Goal: Navigation & Orientation: Find specific page/section

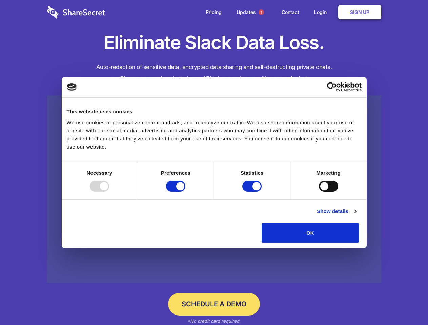
click at [109, 192] on div at bounding box center [99, 186] width 19 height 11
click at [185, 192] on input "Preferences" at bounding box center [175, 186] width 19 height 11
checkbox input "false"
click at [253, 192] on input "Statistics" at bounding box center [251, 186] width 19 height 11
checkbox input "false"
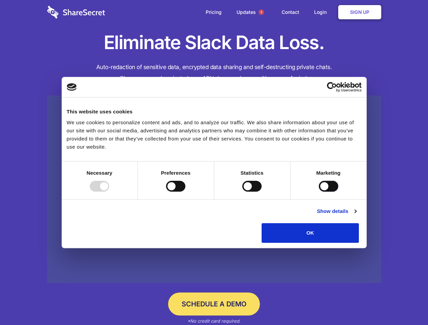
click at [319, 192] on input "Marketing" at bounding box center [328, 186] width 19 height 11
checkbox input "true"
click at [356, 215] on link "Show details" at bounding box center [336, 211] width 39 height 8
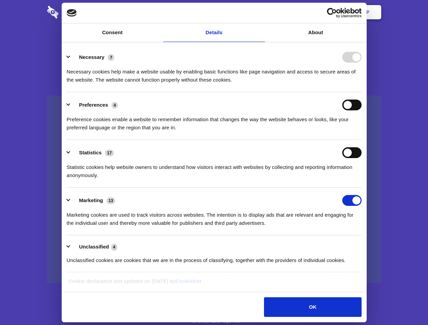
click at [361, 180] on div "Statistic cookies help website owners to understand how visitors interact with …" at bounding box center [214, 168] width 295 height 21
click at [261, 12] on span "1" at bounding box center [261, 11] width 5 height 5
